Goal: Task Accomplishment & Management: Use online tool/utility

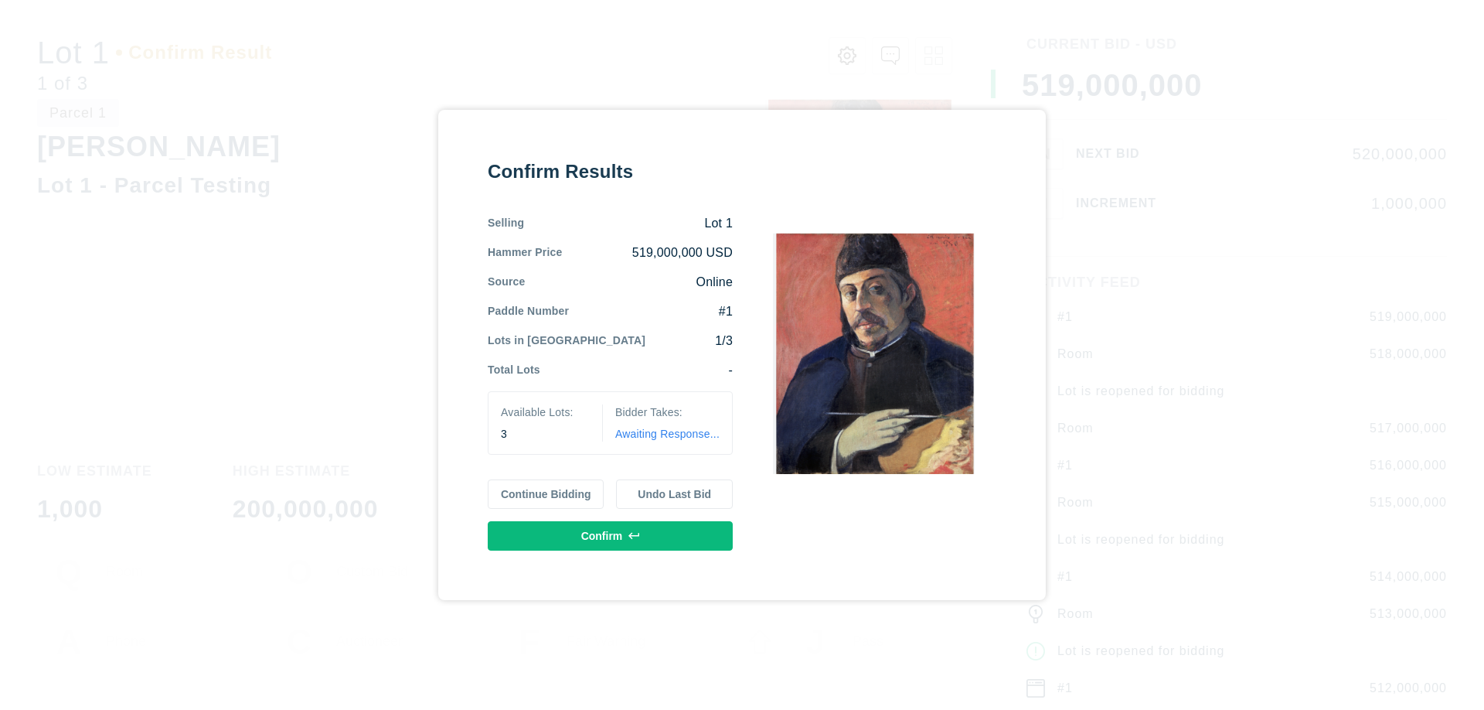
click at [547, 494] on button "Continue Bidding" at bounding box center [546, 493] width 117 height 29
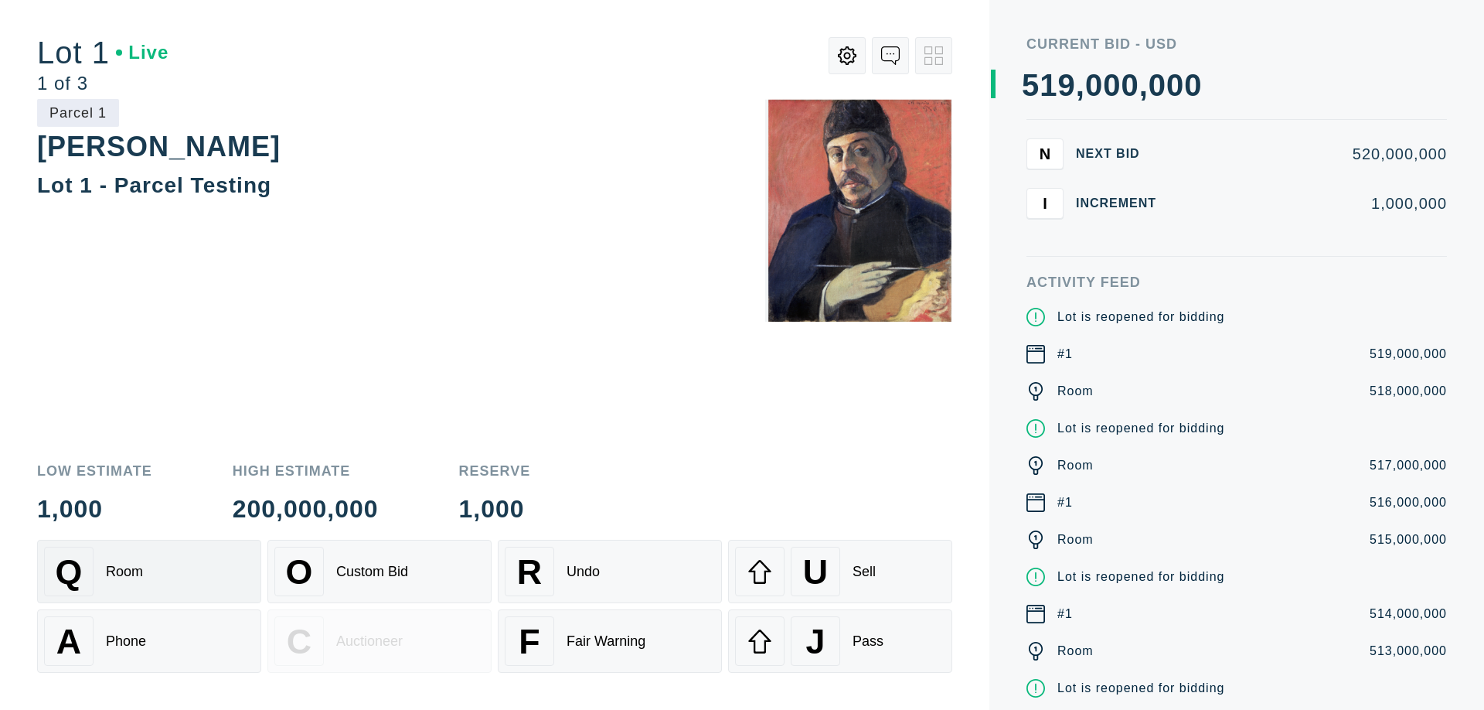
click at [149, 571] on div "Q Room" at bounding box center [149, 571] width 210 height 49
